Goal: Task Accomplishment & Management: Use online tool/utility

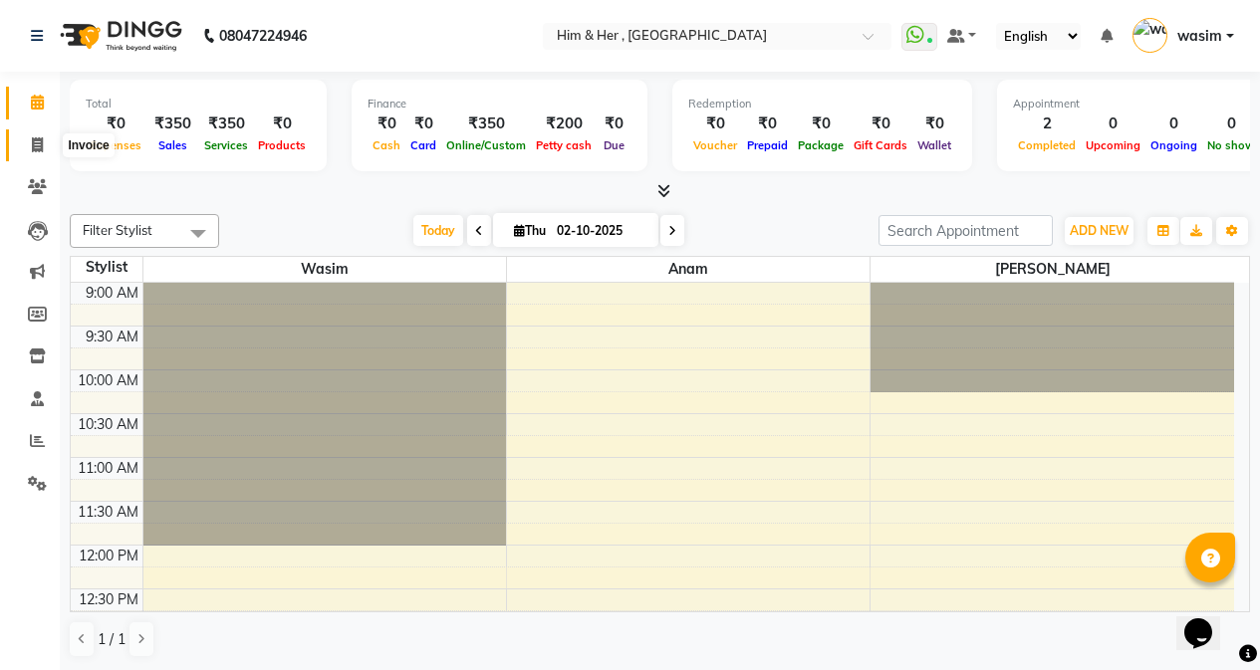
click at [40, 139] on icon at bounding box center [37, 144] width 11 height 15
select select "5934"
select select "service"
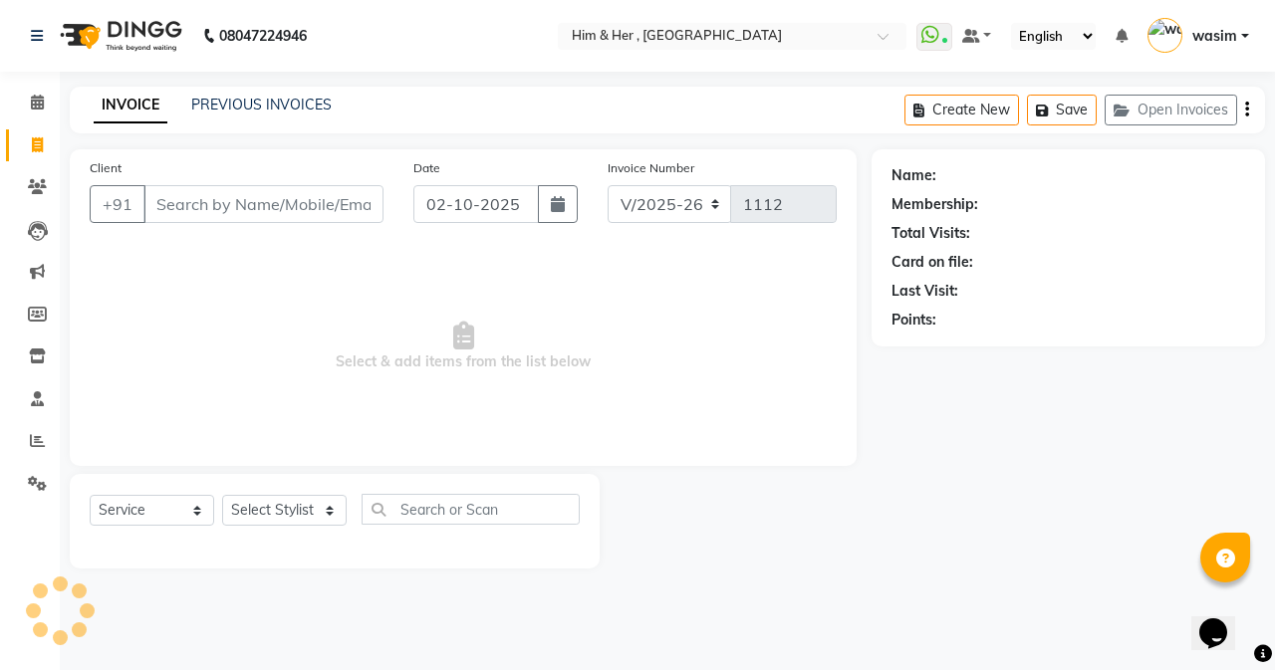
click at [199, 195] on input "Client" at bounding box center [263, 204] width 240 height 38
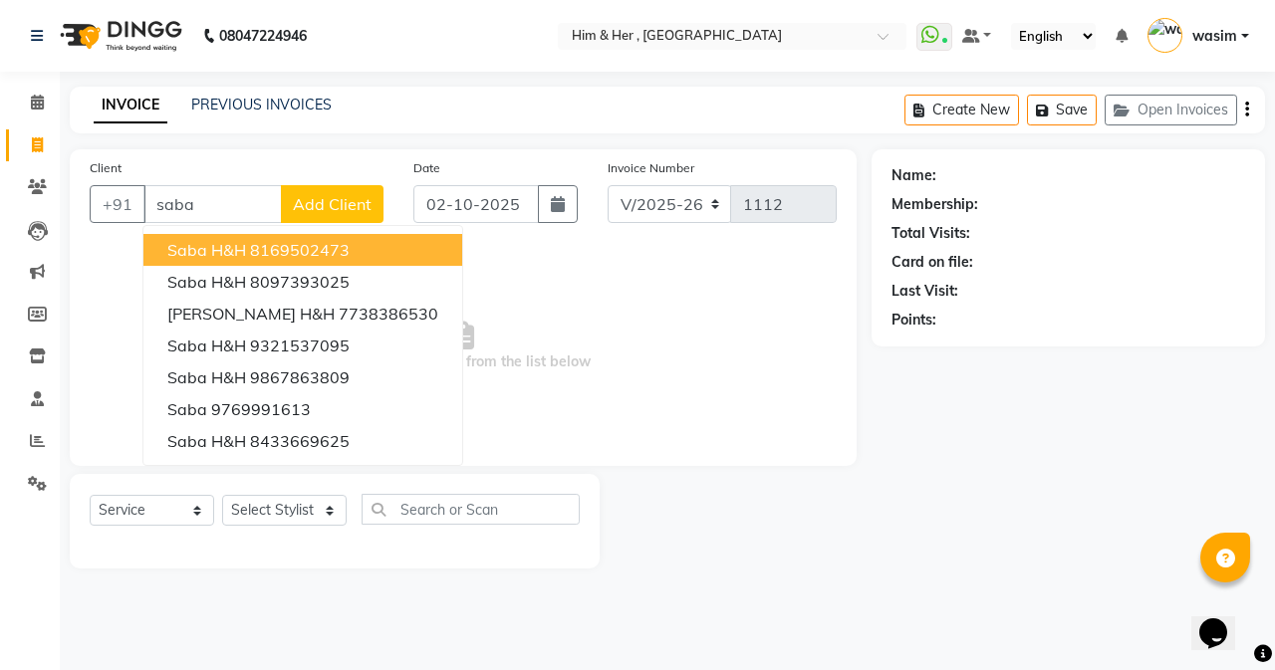
click at [228, 249] on span "Saba H&H" at bounding box center [206, 250] width 79 height 20
type input "8169502473"
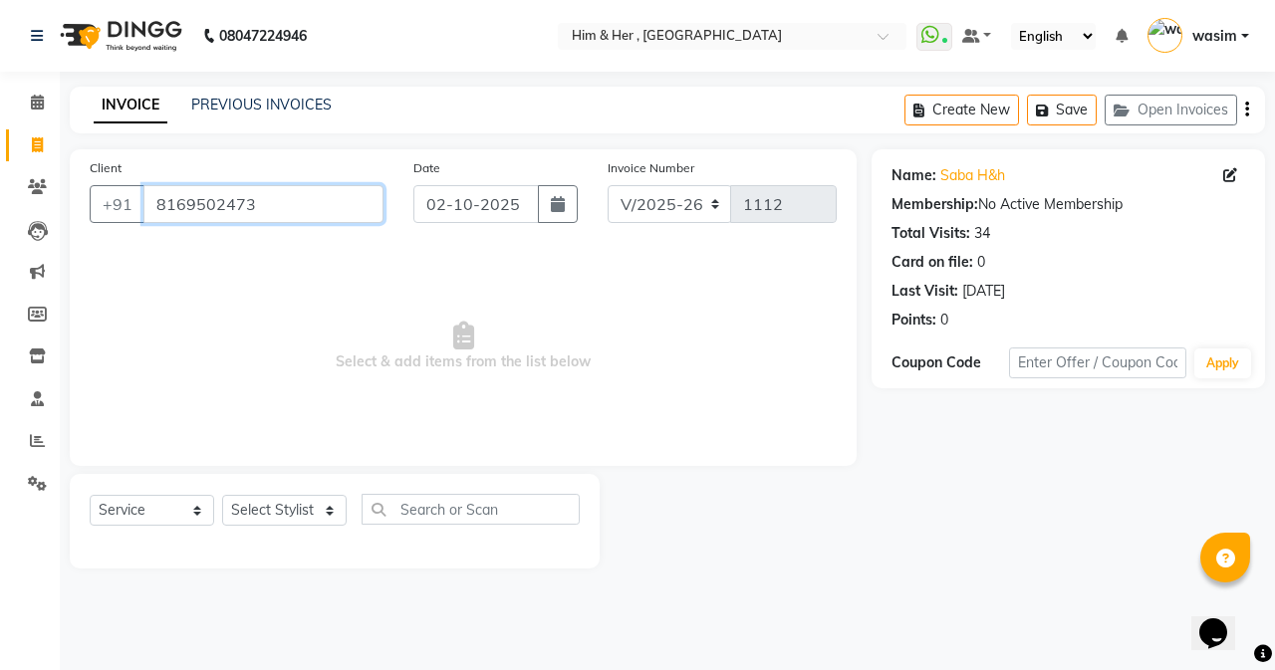
drag, startPoint x: 157, startPoint y: 202, endPoint x: 250, endPoint y: 208, distance: 92.8
click at [250, 208] on input "8169502473" at bounding box center [263, 204] width 240 height 38
